Goal: Navigation & Orientation: Find specific page/section

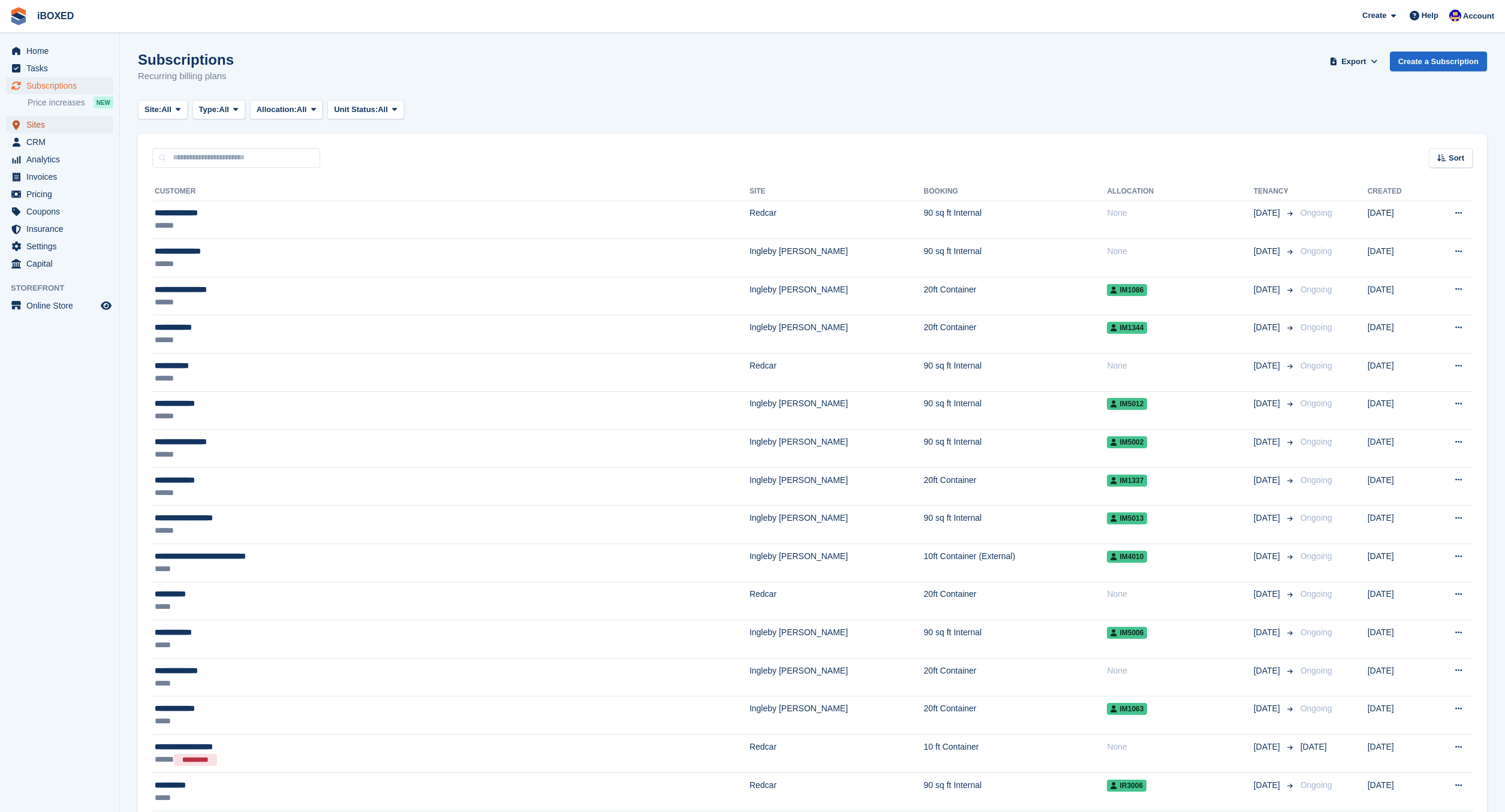
click at [38, 128] on span "Sites" at bounding box center [62, 124] width 72 height 17
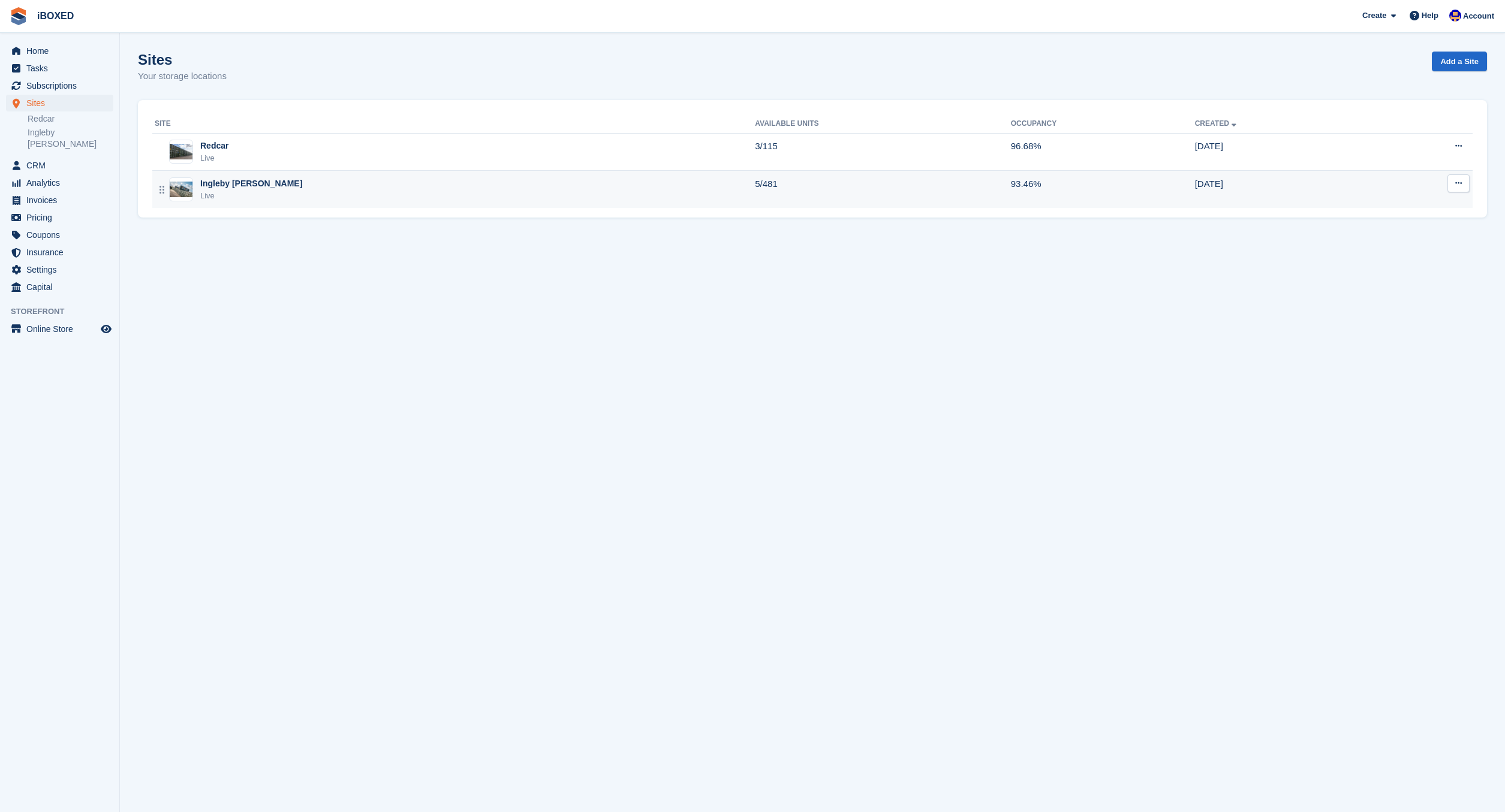
click at [240, 190] on div "Ingleby [PERSON_NAME] Live" at bounding box center [251, 189] width 102 height 24
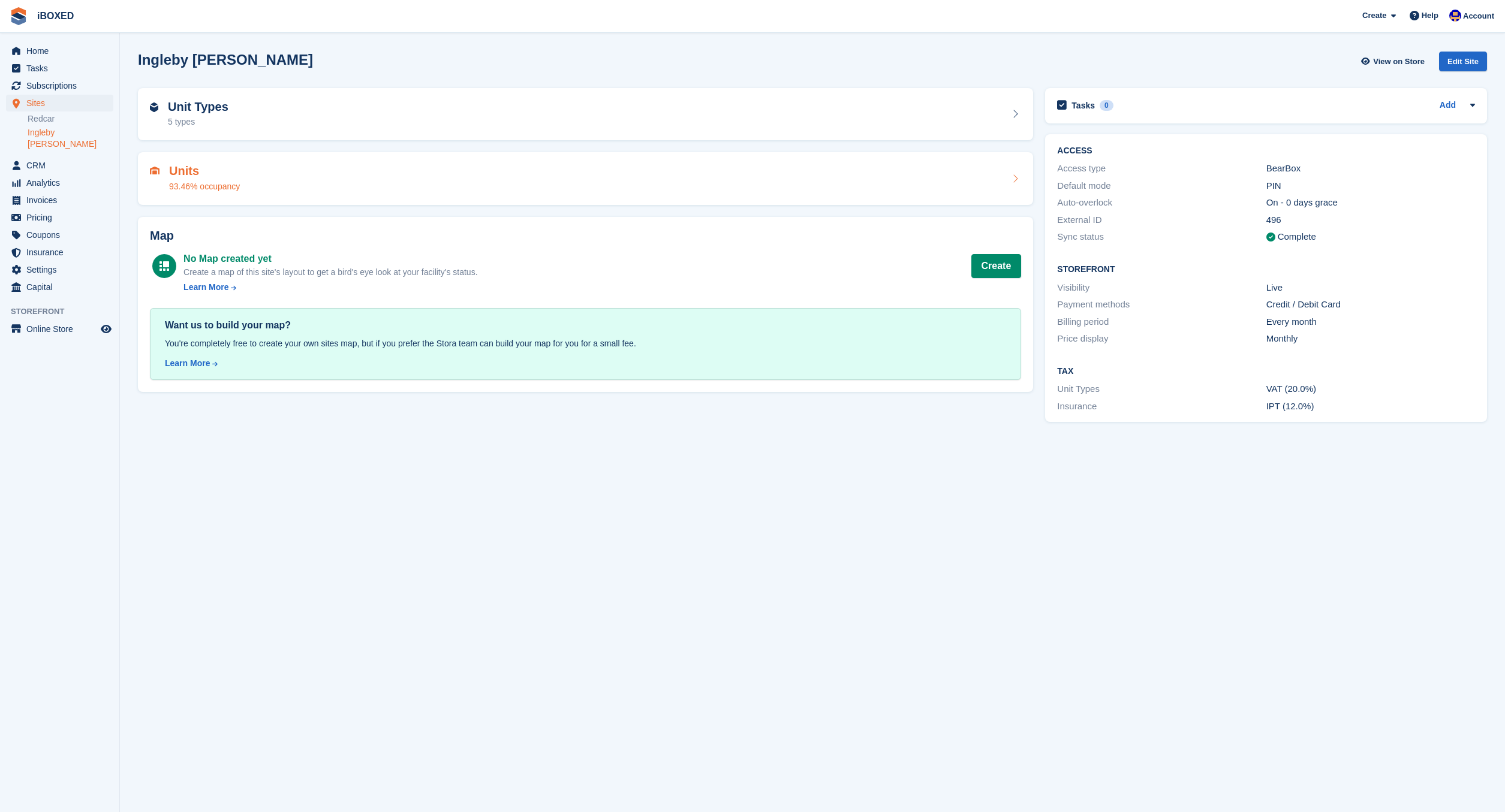
click at [184, 169] on h2 "Units" at bounding box center [205, 171] width 71 height 14
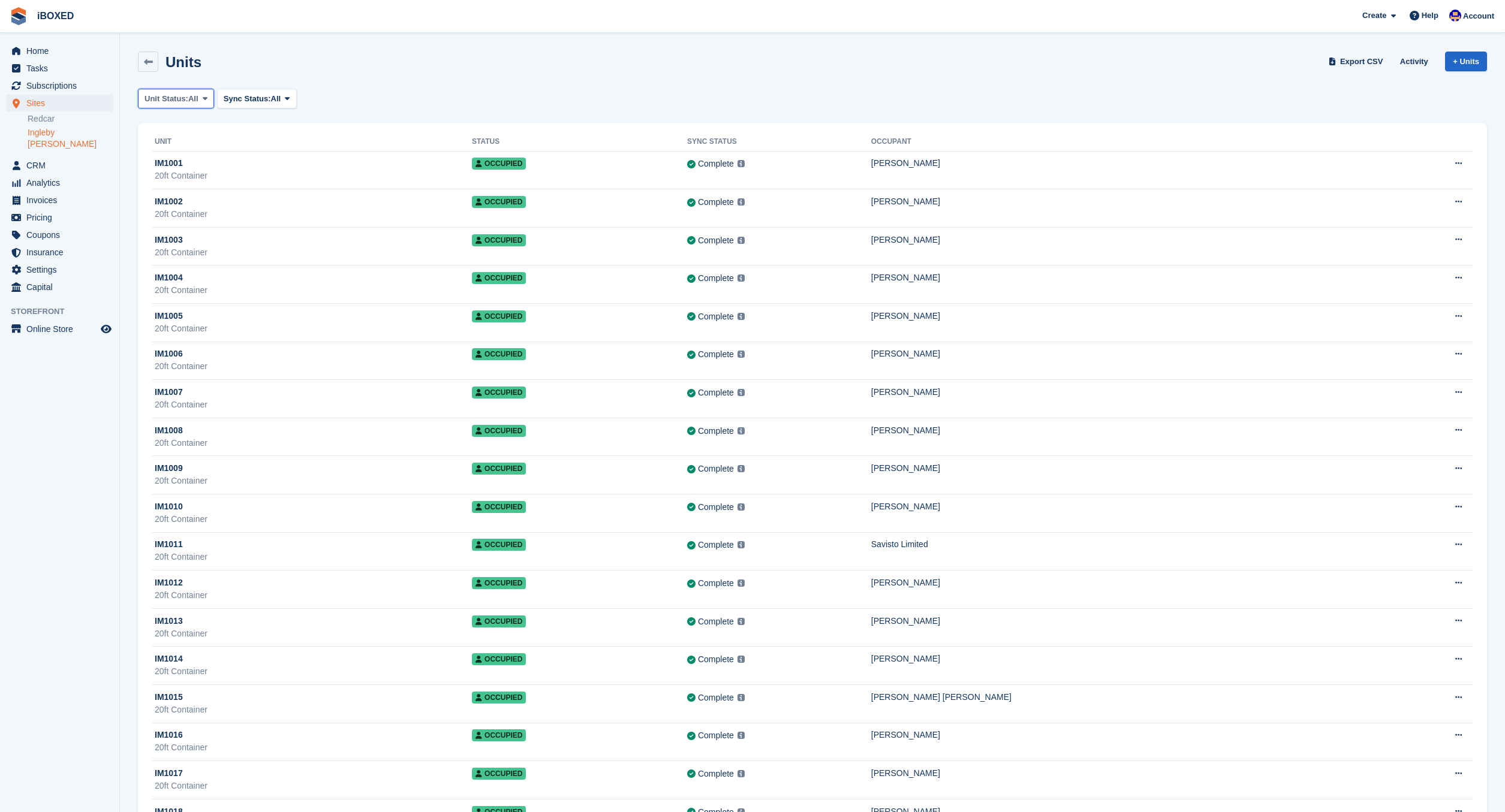
click at [185, 100] on span "Unit Status:" at bounding box center [167, 99] width 44 height 12
click at [186, 142] on link "Available" at bounding box center [195, 149] width 105 height 22
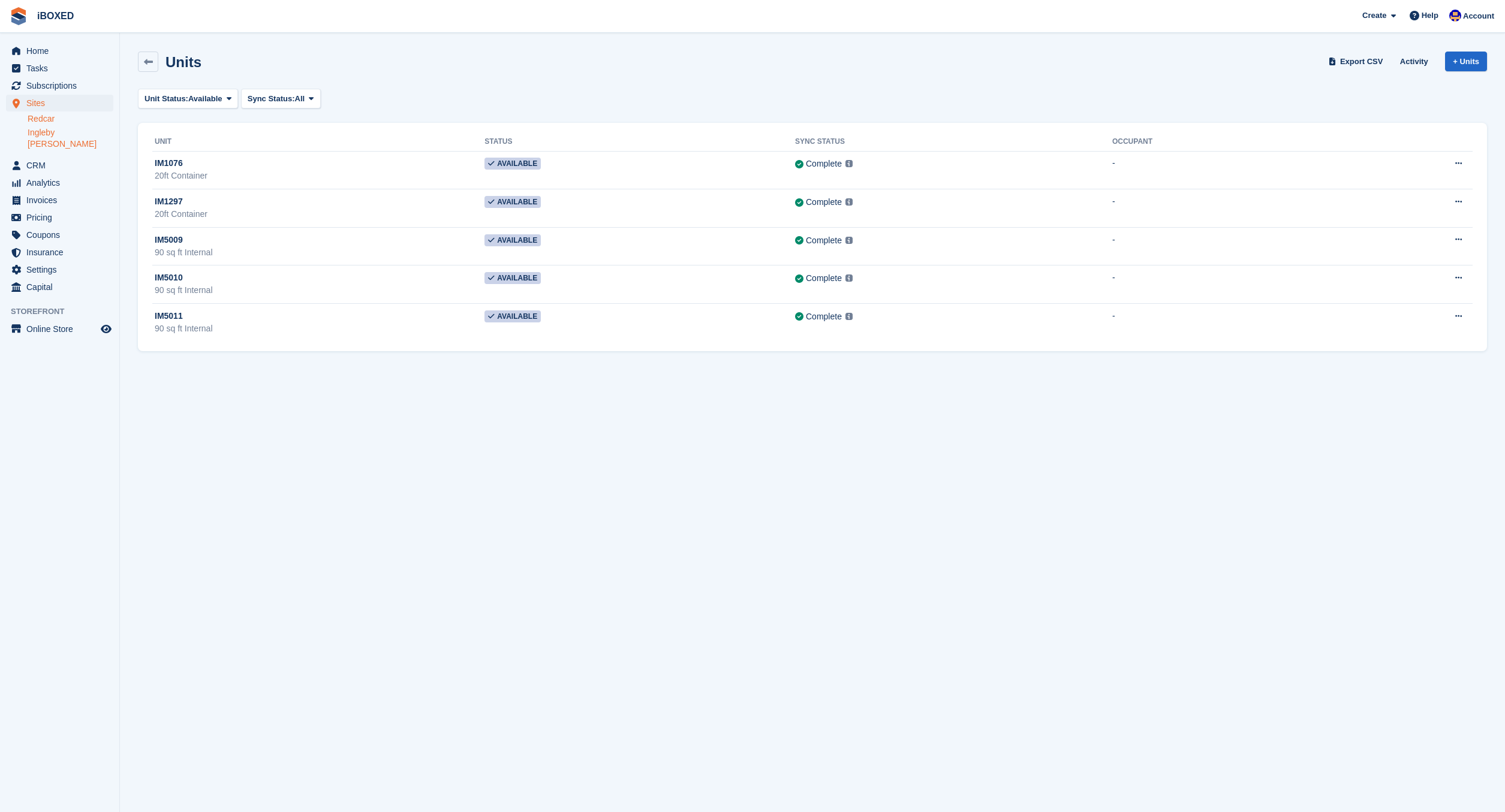
click at [46, 121] on link "Redcar" at bounding box center [71, 119] width 86 height 12
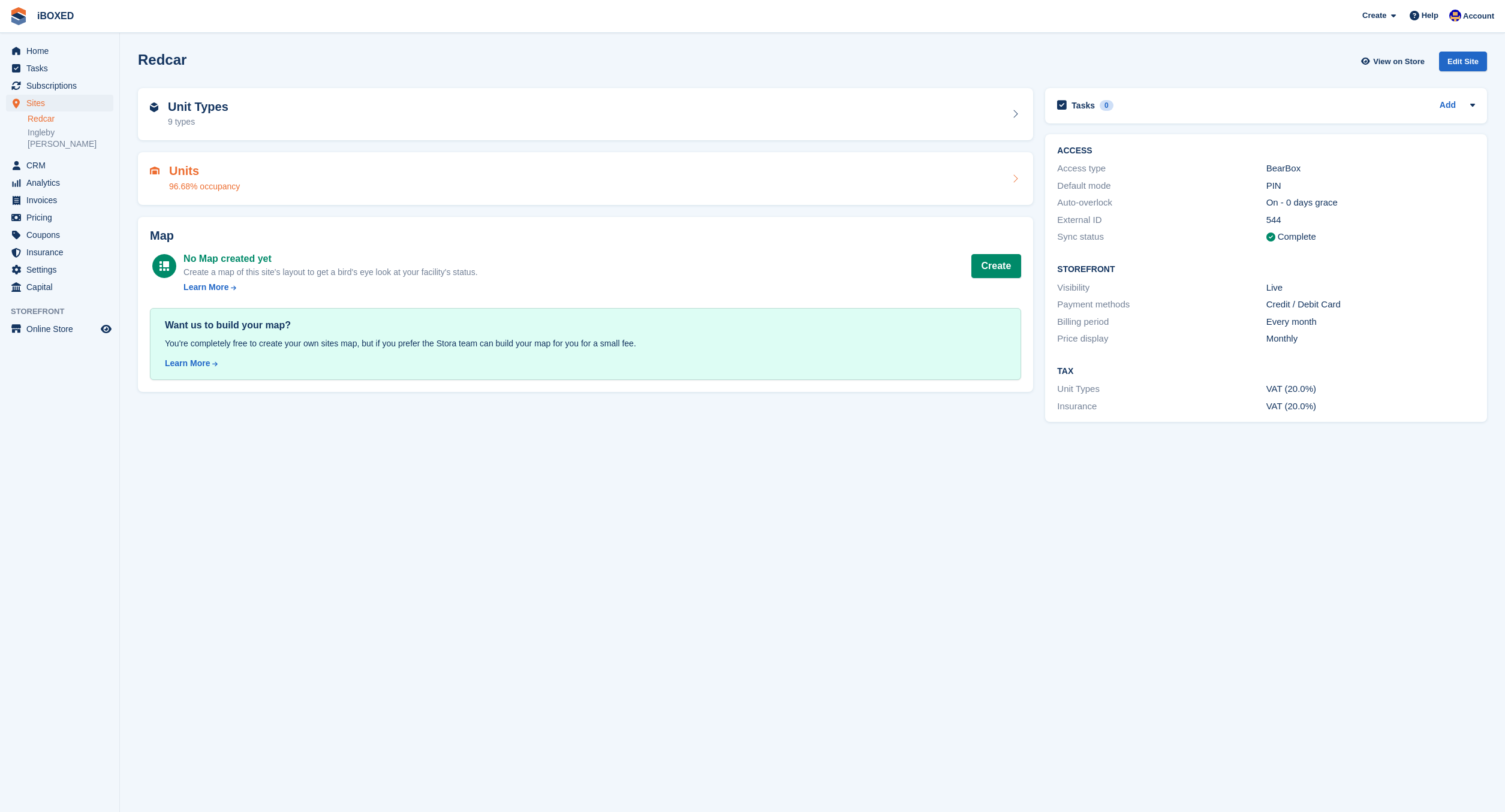
click at [201, 172] on h2 "Units" at bounding box center [205, 171] width 71 height 14
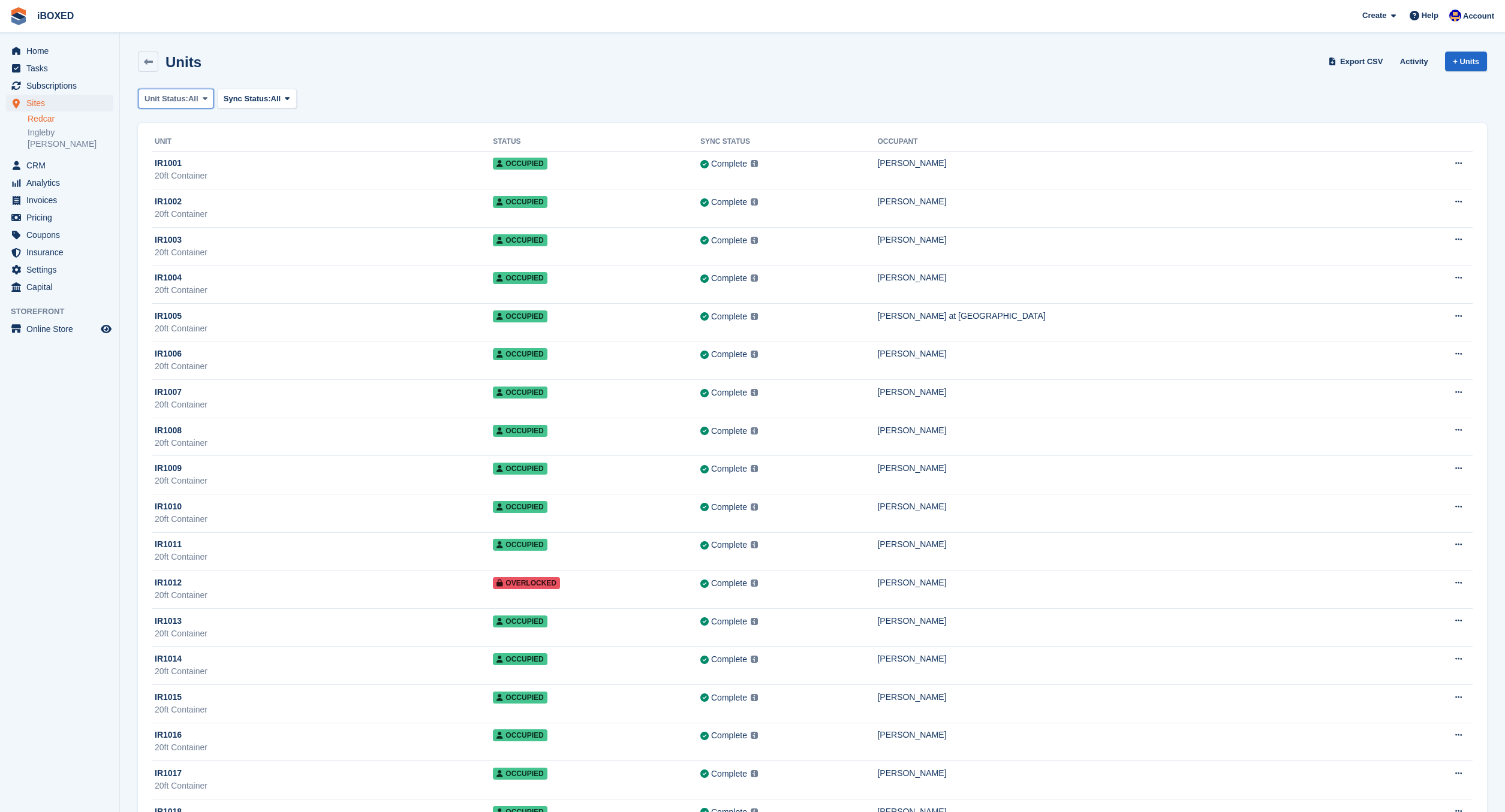
click at [173, 102] on span "Unit Status:" at bounding box center [167, 99] width 44 height 12
click at [179, 146] on link "Available" at bounding box center [195, 149] width 105 height 22
